Goal: Check status: Check status

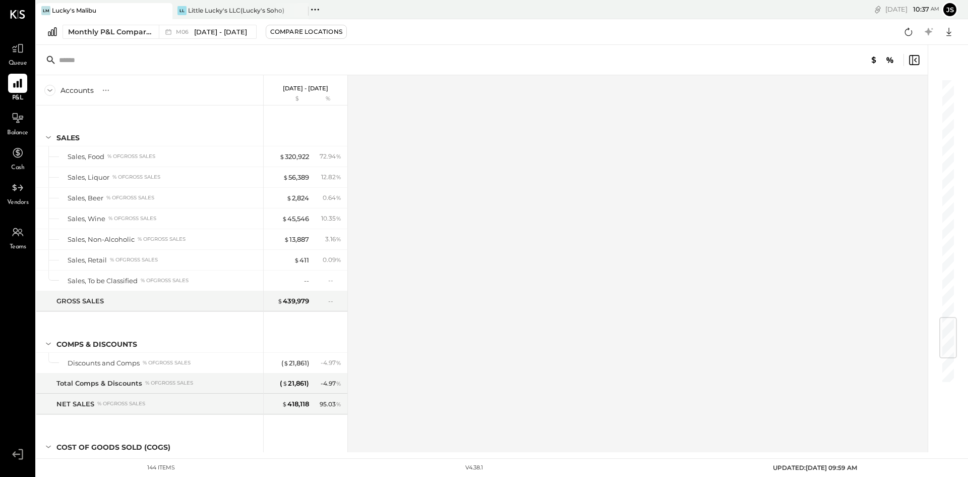
scroll to position [1996, 0]
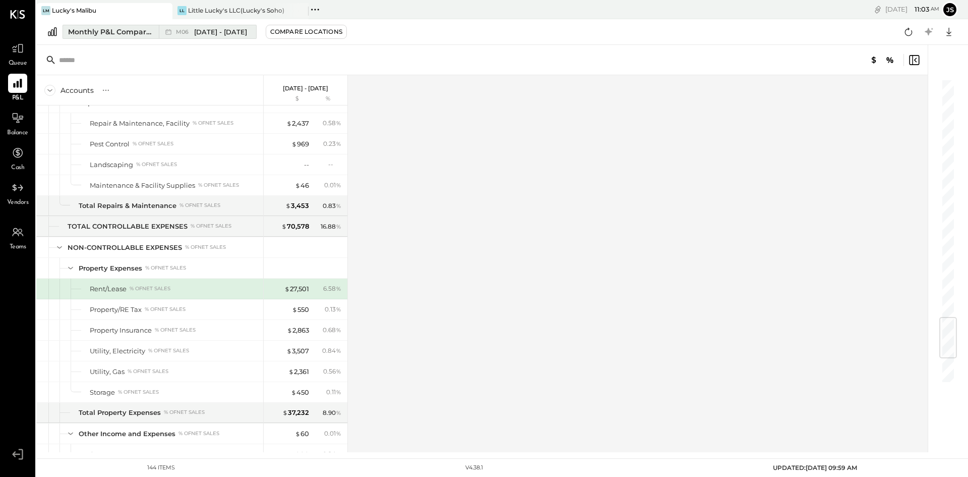
click at [219, 32] on span "[DATE] - [DATE]" at bounding box center [220, 32] width 53 height 10
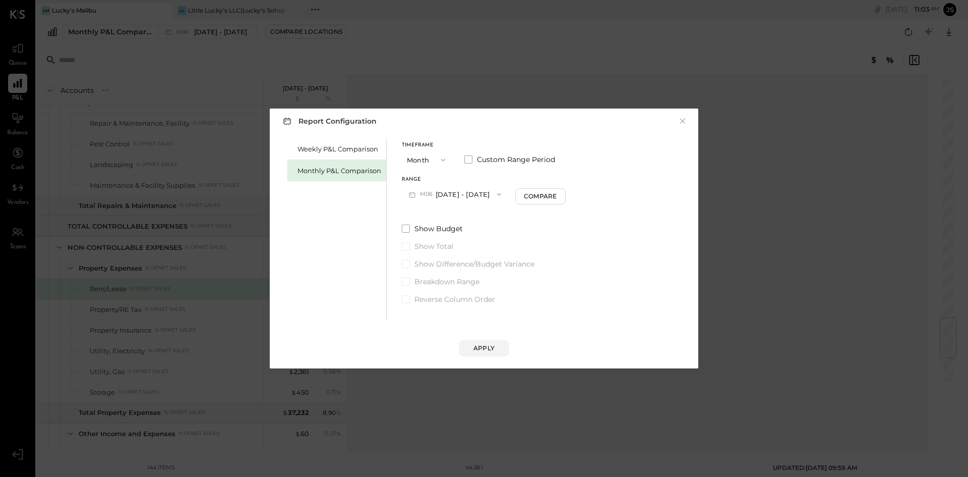
click at [449, 197] on button "M06 [DATE] - [DATE]" at bounding box center [455, 194] width 106 height 19
click at [465, 255] on span "[DATE] - [DATE]" at bounding box center [451, 259] width 48 height 9
drag, startPoint x: 496, startPoint y: 347, endPoint x: 719, endPoint y: 344, distance: 222.9
click at [496, 347] on button "Apply" at bounding box center [484, 348] width 50 height 16
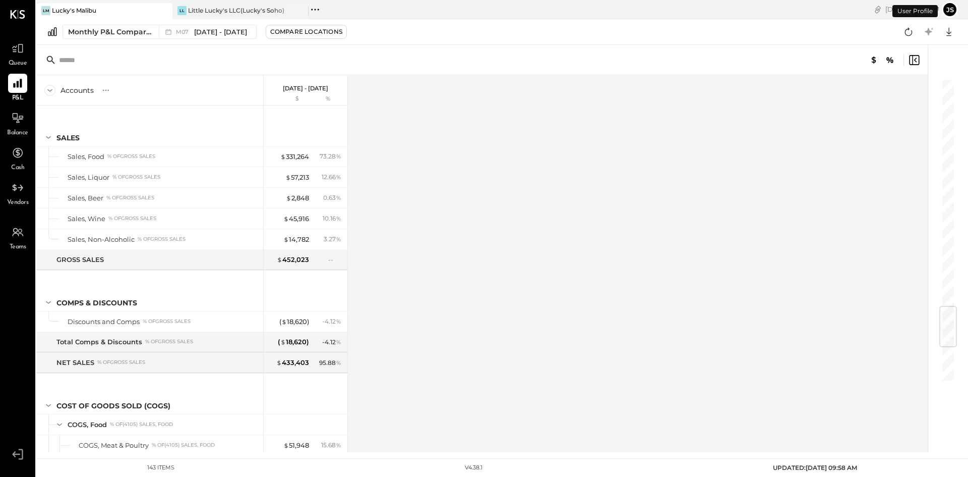
scroll to position [1913, 0]
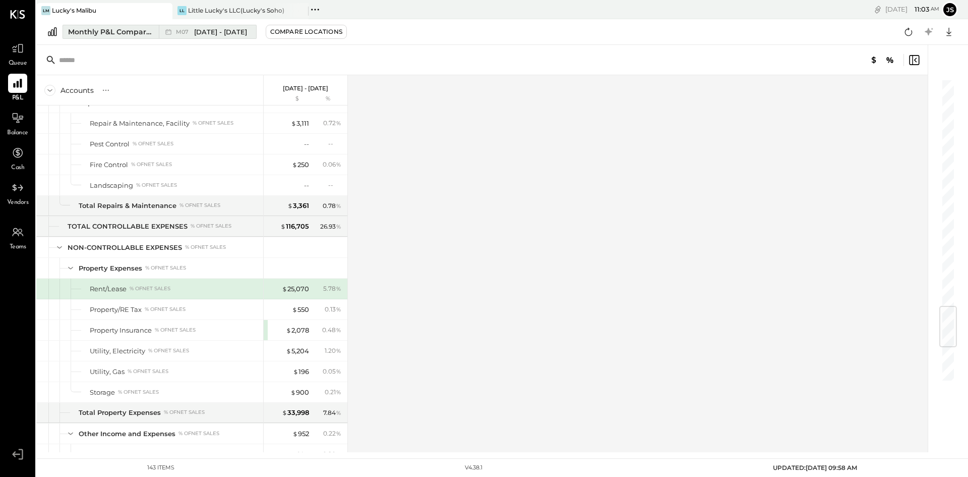
click at [224, 33] on span "[DATE] - [DATE]" at bounding box center [220, 32] width 53 height 10
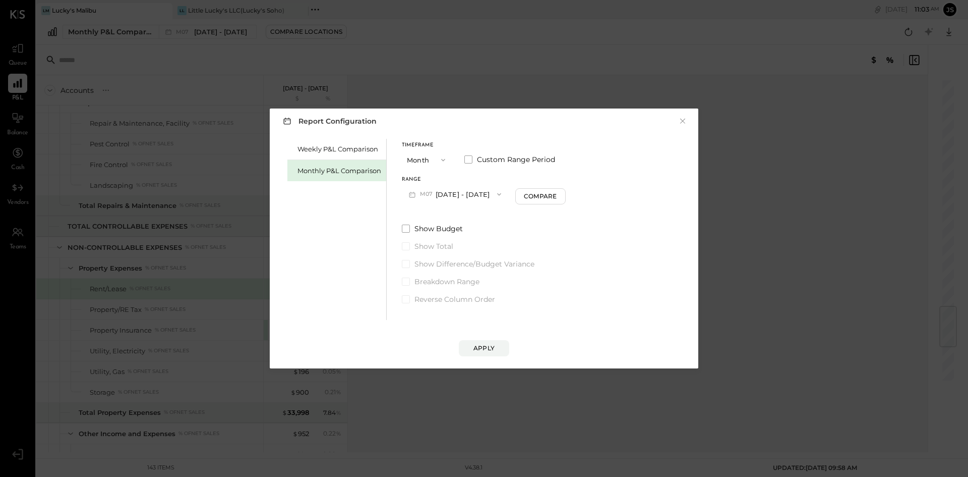
click at [463, 190] on button "M07 [DATE] - [DATE]" at bounding box center [455, 194] width 106 height 19
click at [478, 276] on div "M06 [DATE] - [DATE]" at bounding box center [459, 280] width 115 height 21
click at [479, 348] on div "Apply" at bounding box center [484, 347] width 21 height 9
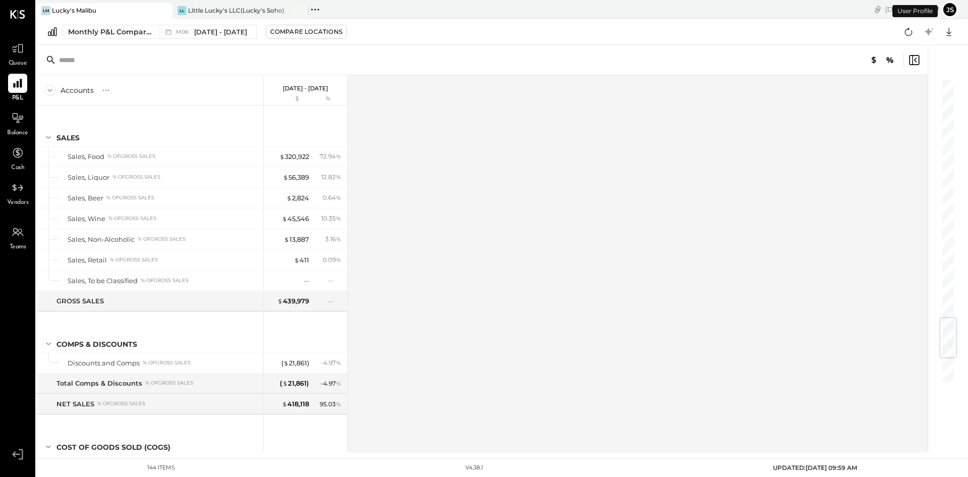
scroll to position [1996, 0]
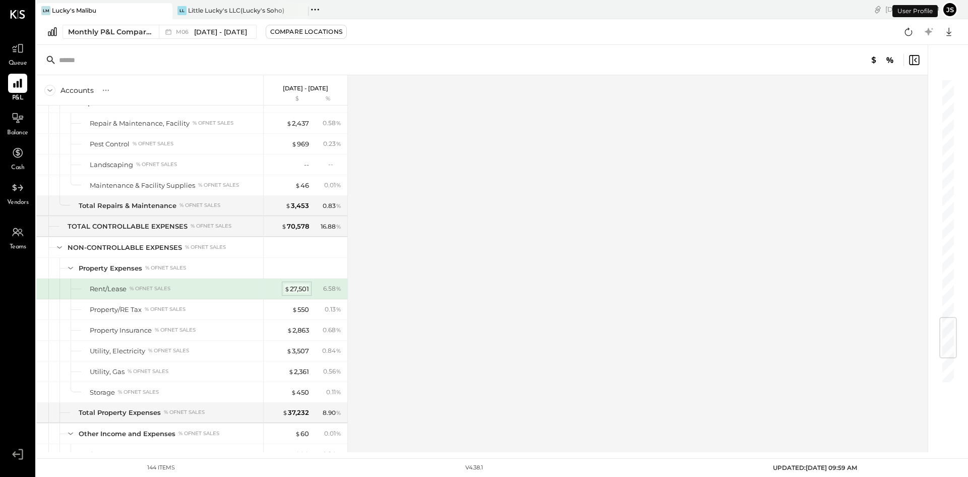
click at [302, 290] on div "$ 27,501" at bounding box center [296, 289] width 25 height 10
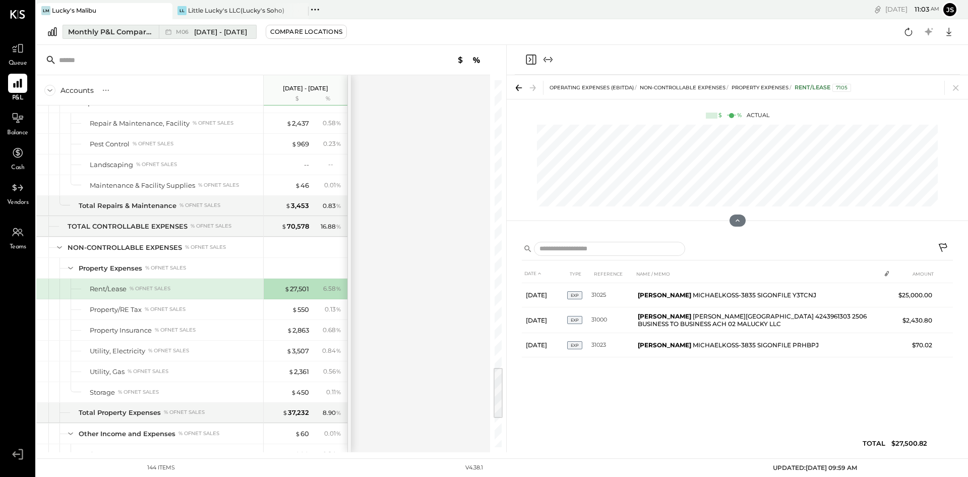
click at [237, 35] on span "[DATE] - [DATE]" at bounding box center [220, 32] width 53 height 10
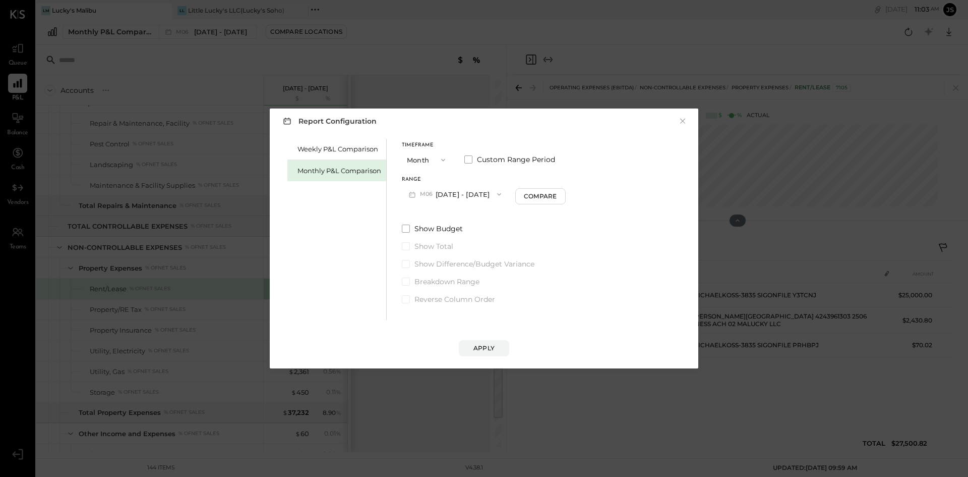
click at [465, 192] on button "M06 [DATE] - [DATE]" at bounding box center [455, 194] width 106 height 19
click at [462, 238] on span "[DATE] - [DATE]" at bounding box center [451, 237] width 48 height 9
click at [491, 348] on div "Apply" at bounding box center [484, 347] width 21 height 9
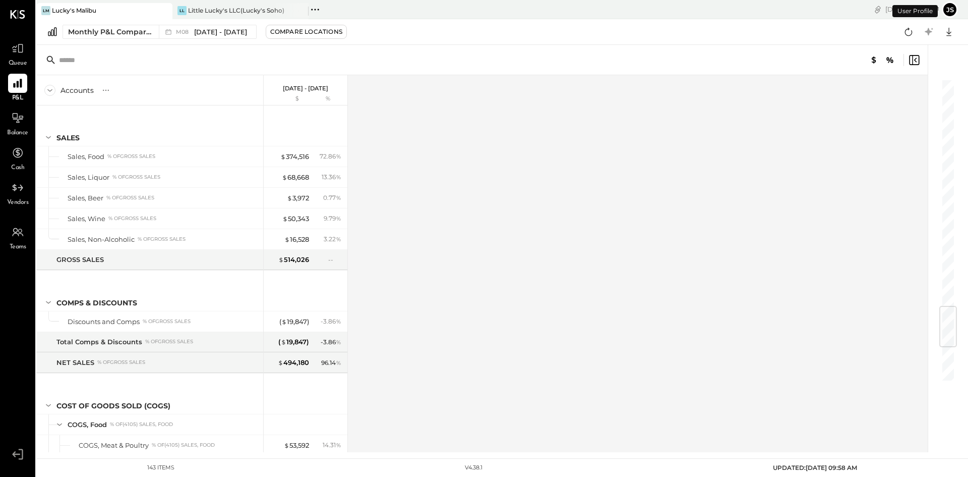
scroll to position [1913, 0]
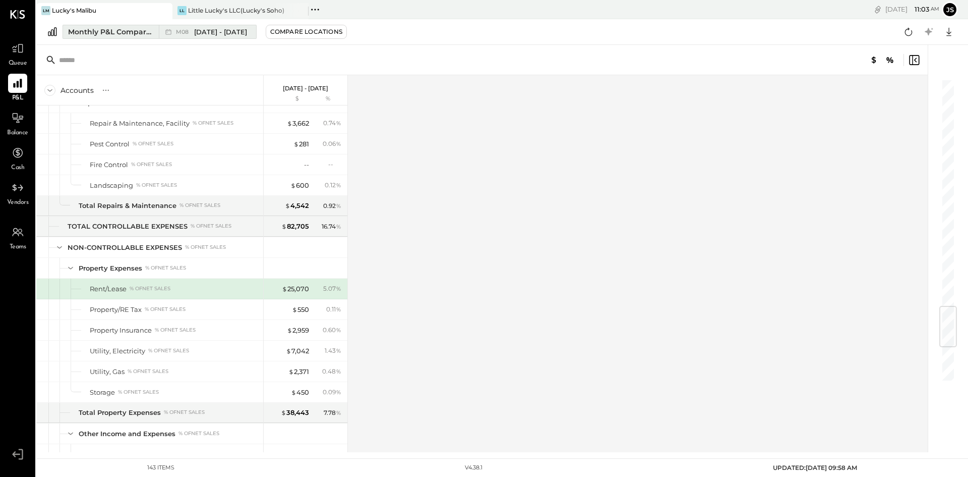
click at [224, 31] on span "[DATE] - [DATE]" at bounding box center [220, 32] width 53 height 10
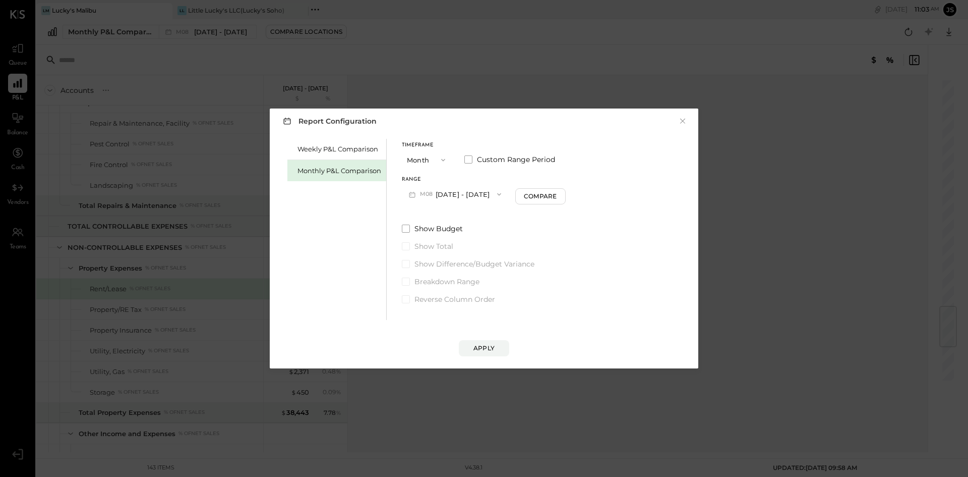
click at [451, 194] on button "M08 [DATE] - [DATE]" at bounding box center [455, 194] width 106 height 19
click at [452, 215] on span "[DATE] - [DATE]" at bounding box center [451, 216] width 48 height 9
click at [479, 346] on div "Apply" at bounding box center [484, 347] width 21 height 9
